Goal: Task Accomplishment & Management: Manage account settings

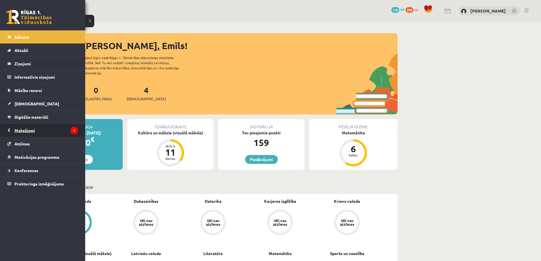
click at [19, 130] on legend "Maksājumi 1" at bounding box center [46, 130] width 64 height 13
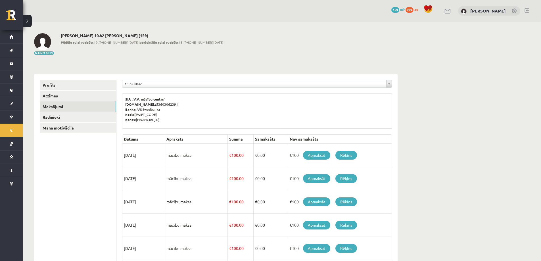
click at [319, 155] on link "Apmaksāt" at bounding box center [316, 155] width 27 height 9
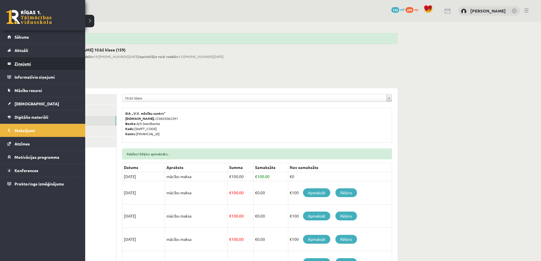
click at [18, 62] on legend "Ziņojumi 0" at bounding box center [46, 63] width 64 height 13
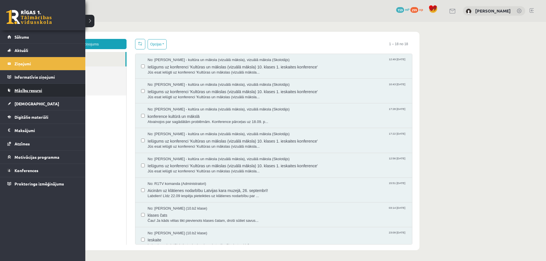
click at [24, 89] on span "Mācību resursi" at bounding box center [28, 90] width 28 height 5
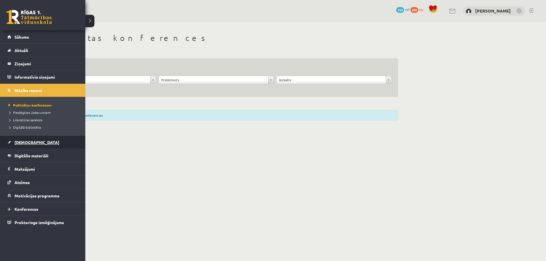
click at [21, 143] on span "[DEMOGRAPHIC_DATA]" at bounding box center [36, 142] width 45 height 5
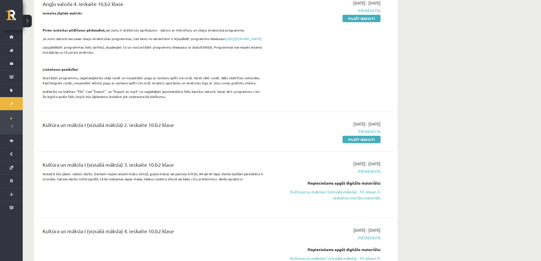
scroll to position [85, 0]
